Goal: Find specific page/section: Find specific page/section

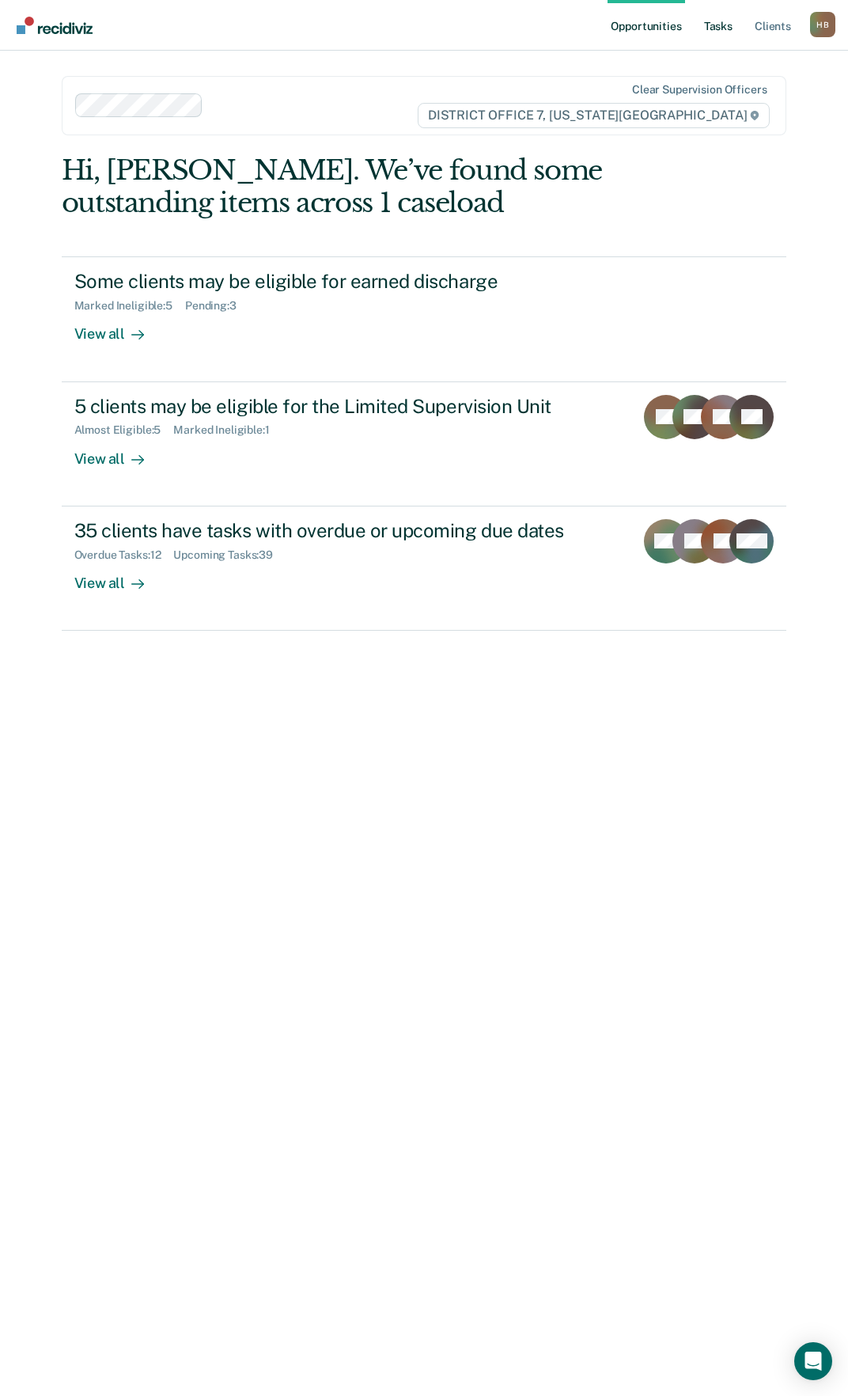
click at [719, 28] on link "Tasks" at bounding box center [718, 25] width 35 height 51
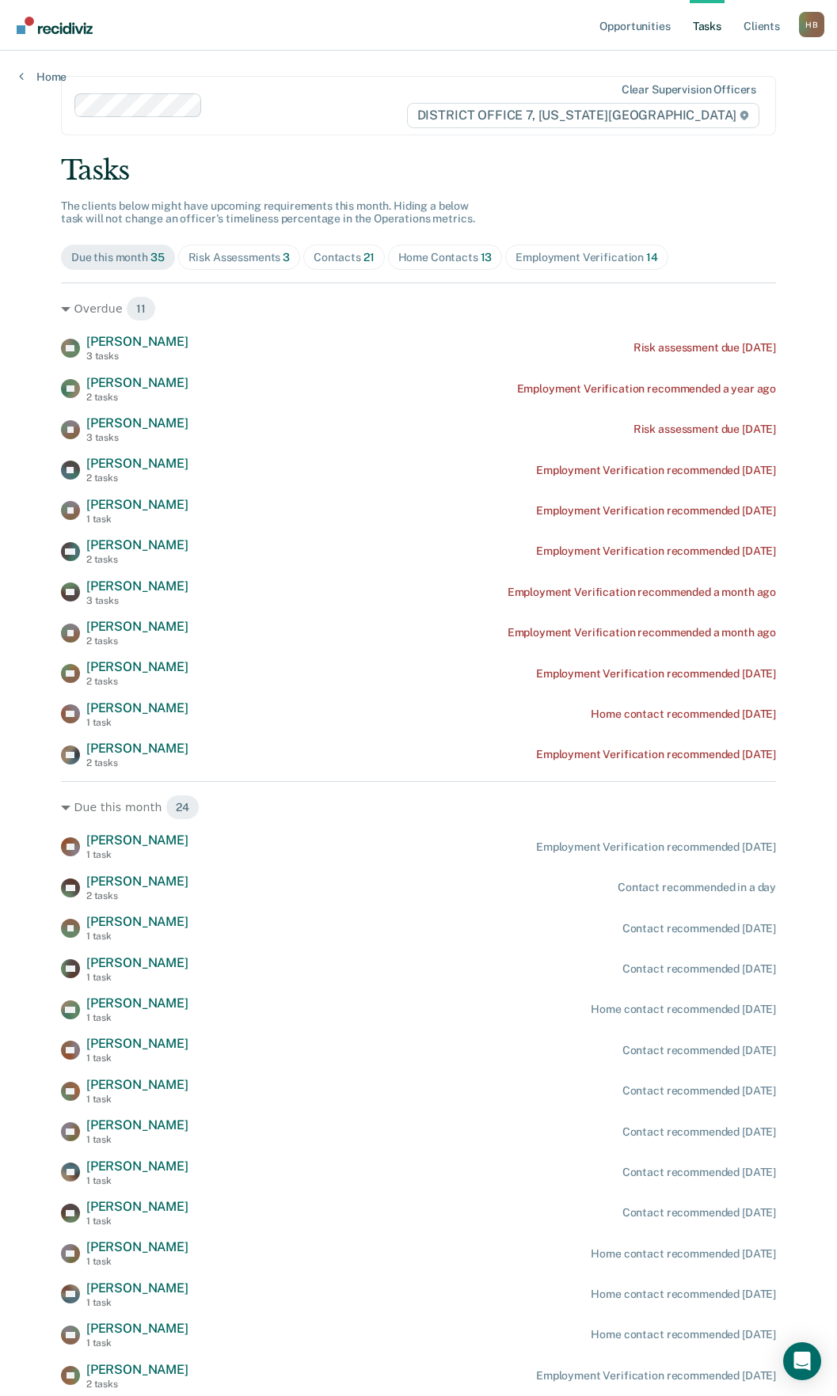
click at [244, 259] on div "Risk Assessments 3" at bounding box center [239, 257] width 102 height 13
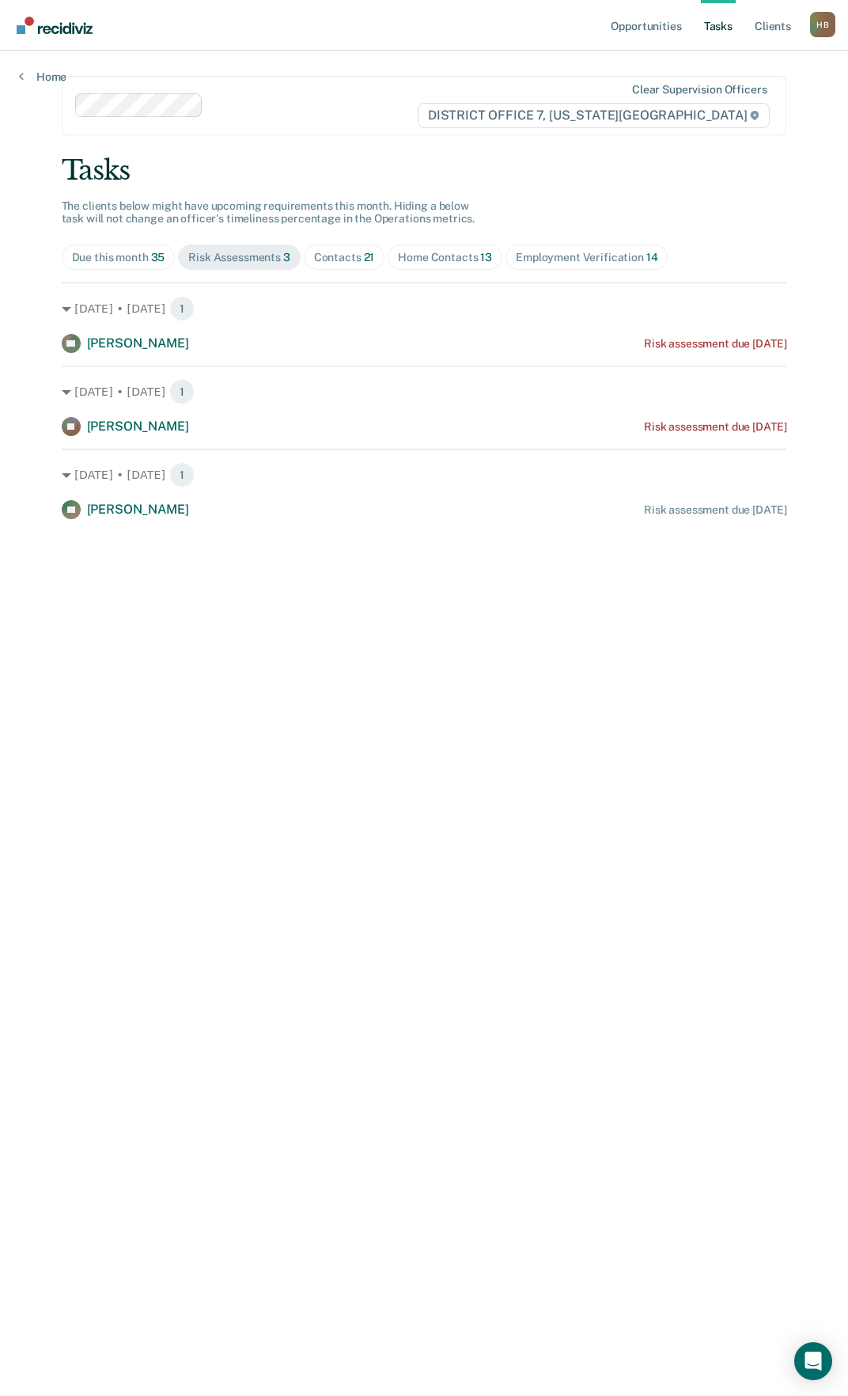
click at [346, 254] on div "Contacts 21" at bounding box center [344, 257] width 61 height 13
